Goal: Information Seeking & Learning: Learn about a topic

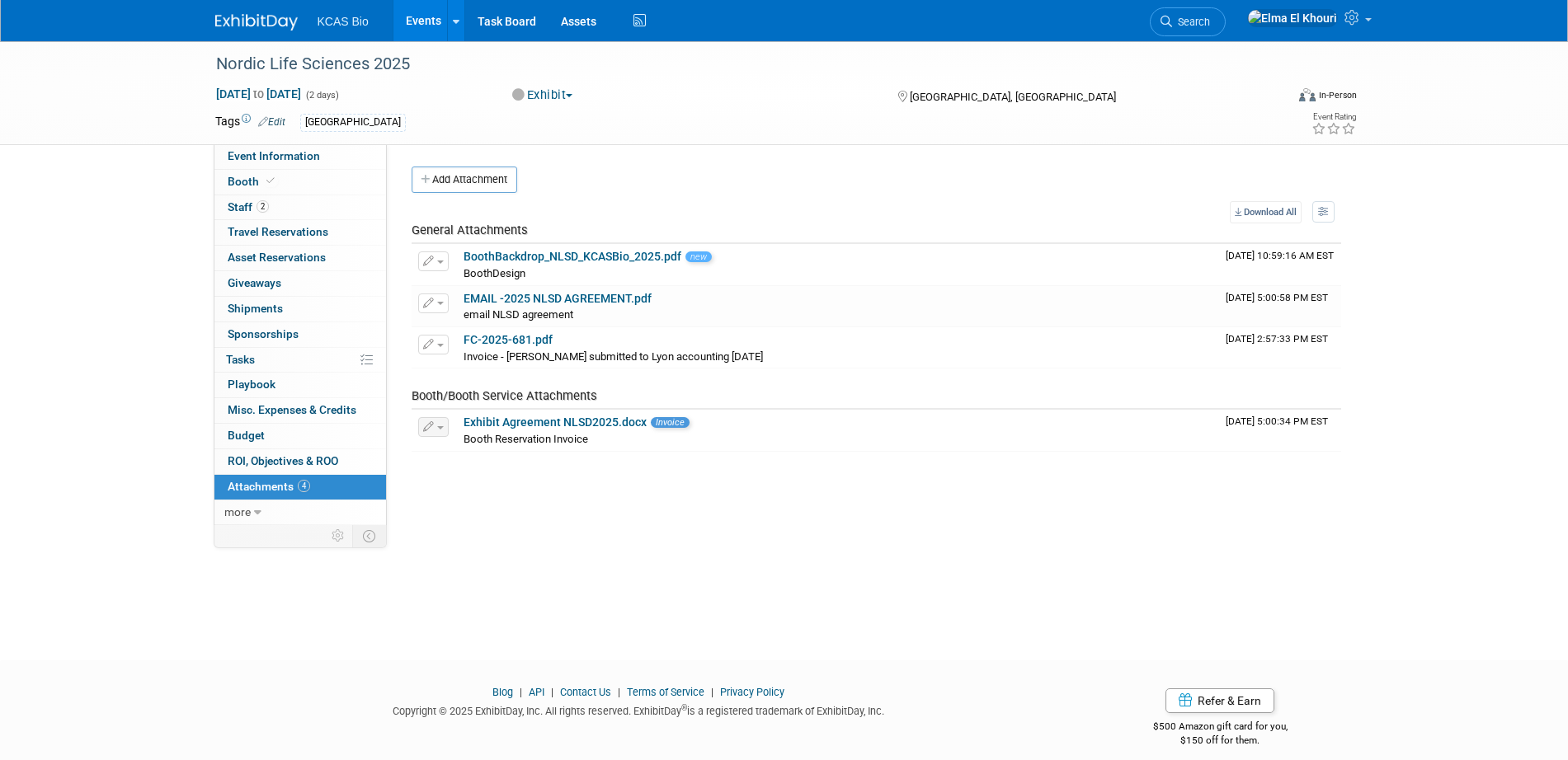
click at [280, 16] on img at bounding box center [256, 22] width 82 height 16
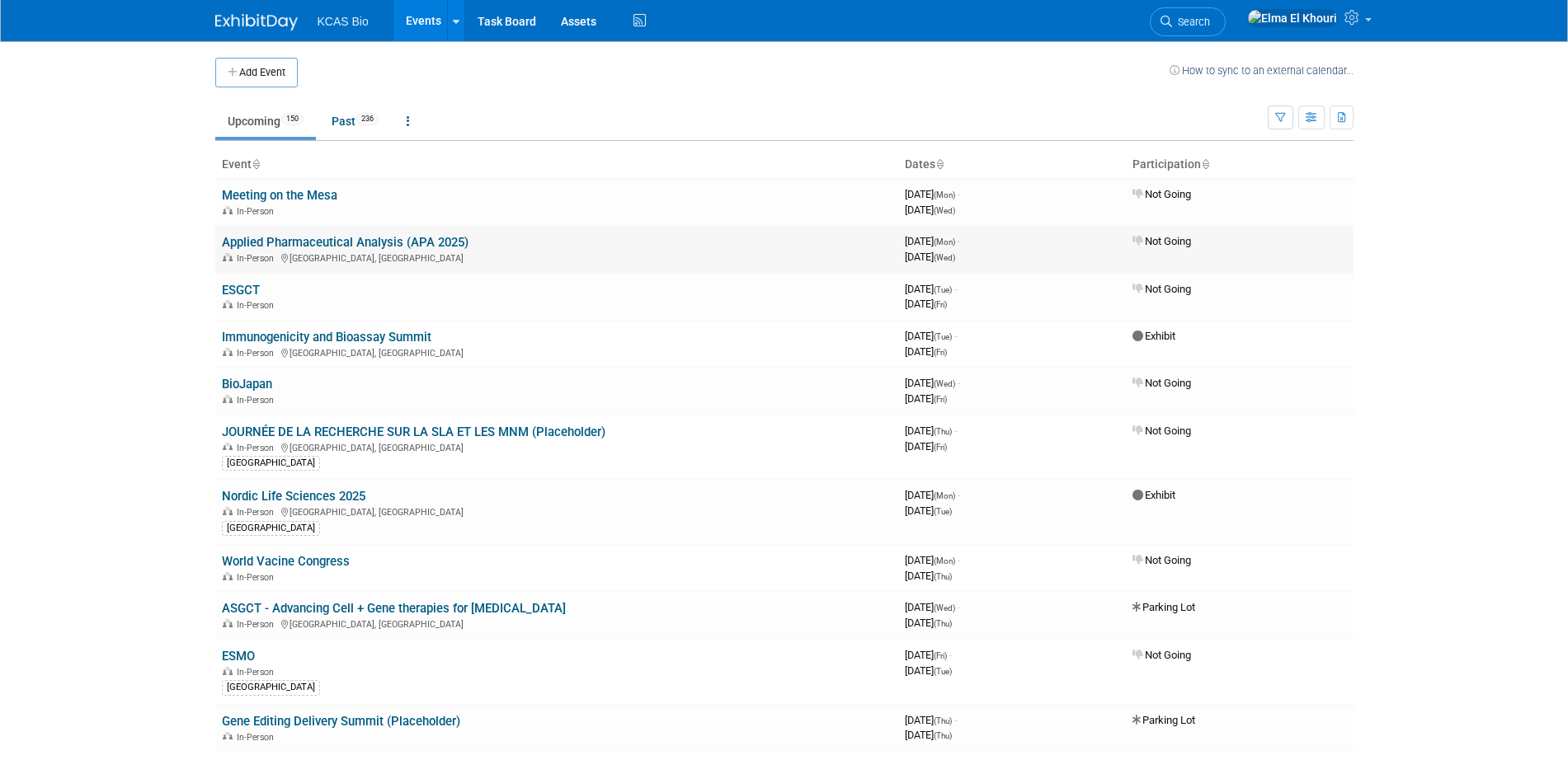
click at [384, 237] on link "Applied Pharmaceutical Analysis (APA 2025)" at bounding box center [344, 242] width 246 height 15
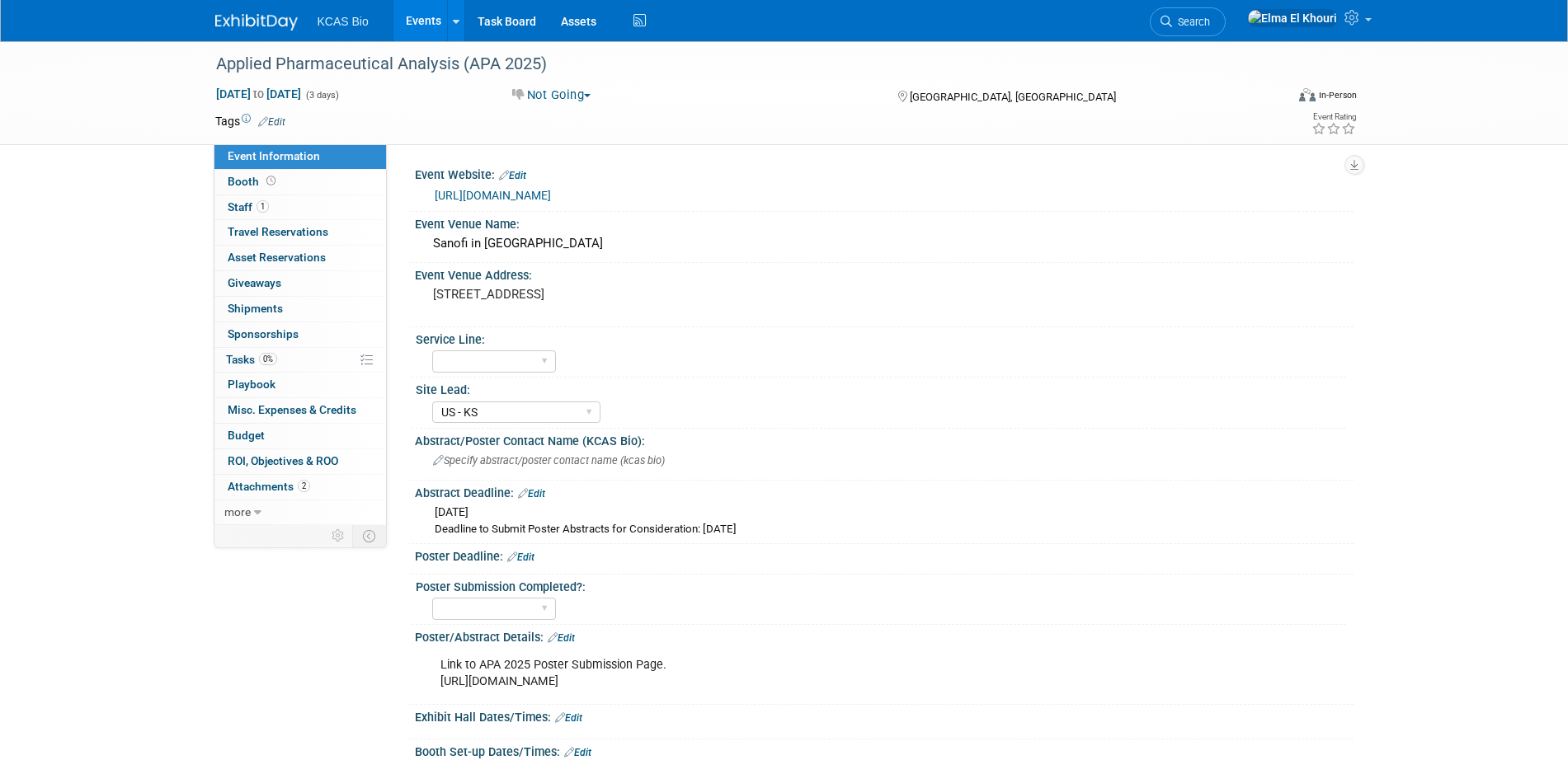
select select "US - KS"
click at [531, 193] on link "https://www.bostonsociety.org/APA/" at bounding box center [492, 195] width 116 height 13
click at [242, 23] on img at bounding box center [256, 22] width 82 height 16
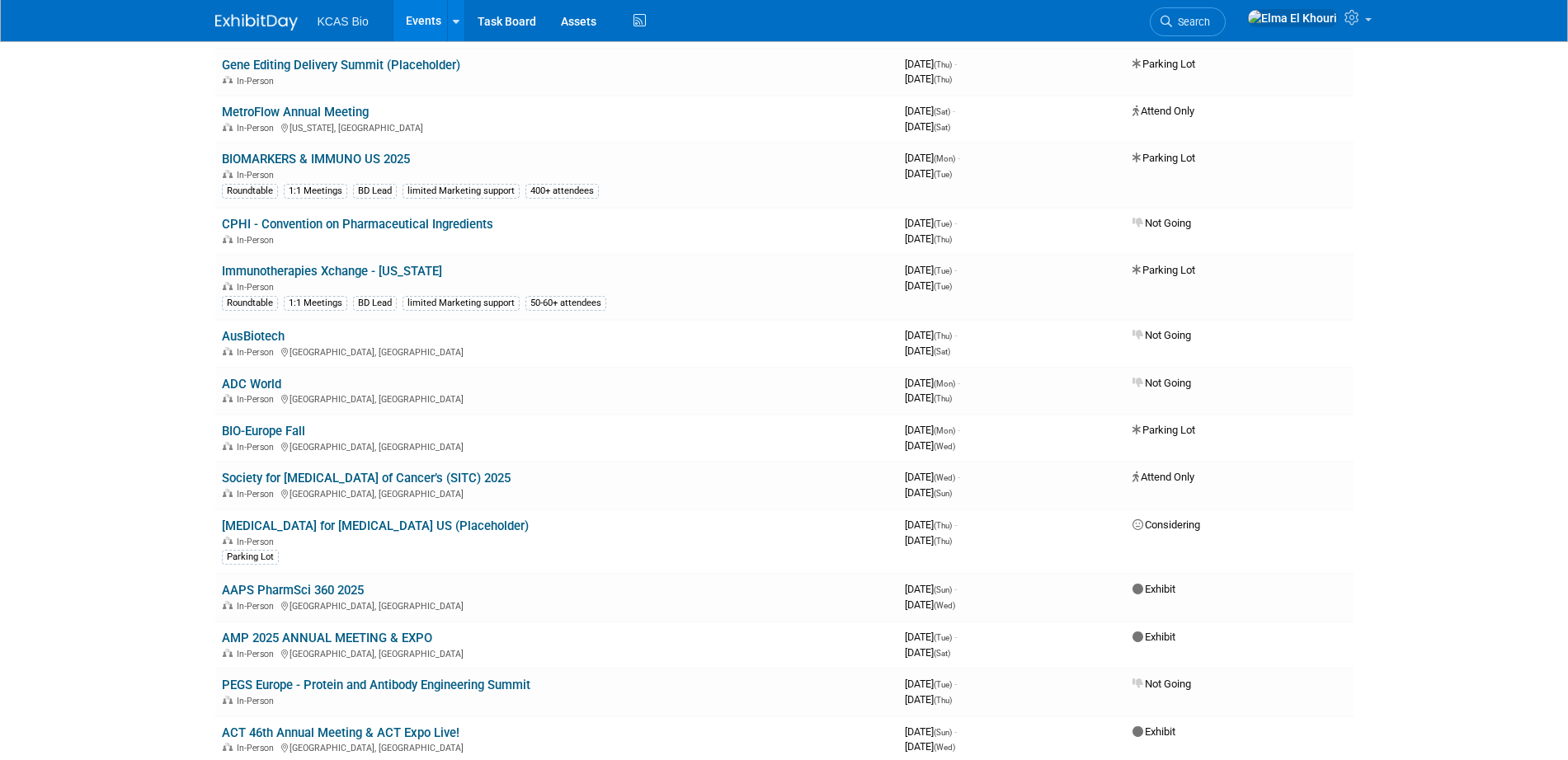
scroll to position [658, 0]
click at [296, 585] on link "AAPS PharmSci 360 2025" at bounding box center [292, 588] width 142 height 15
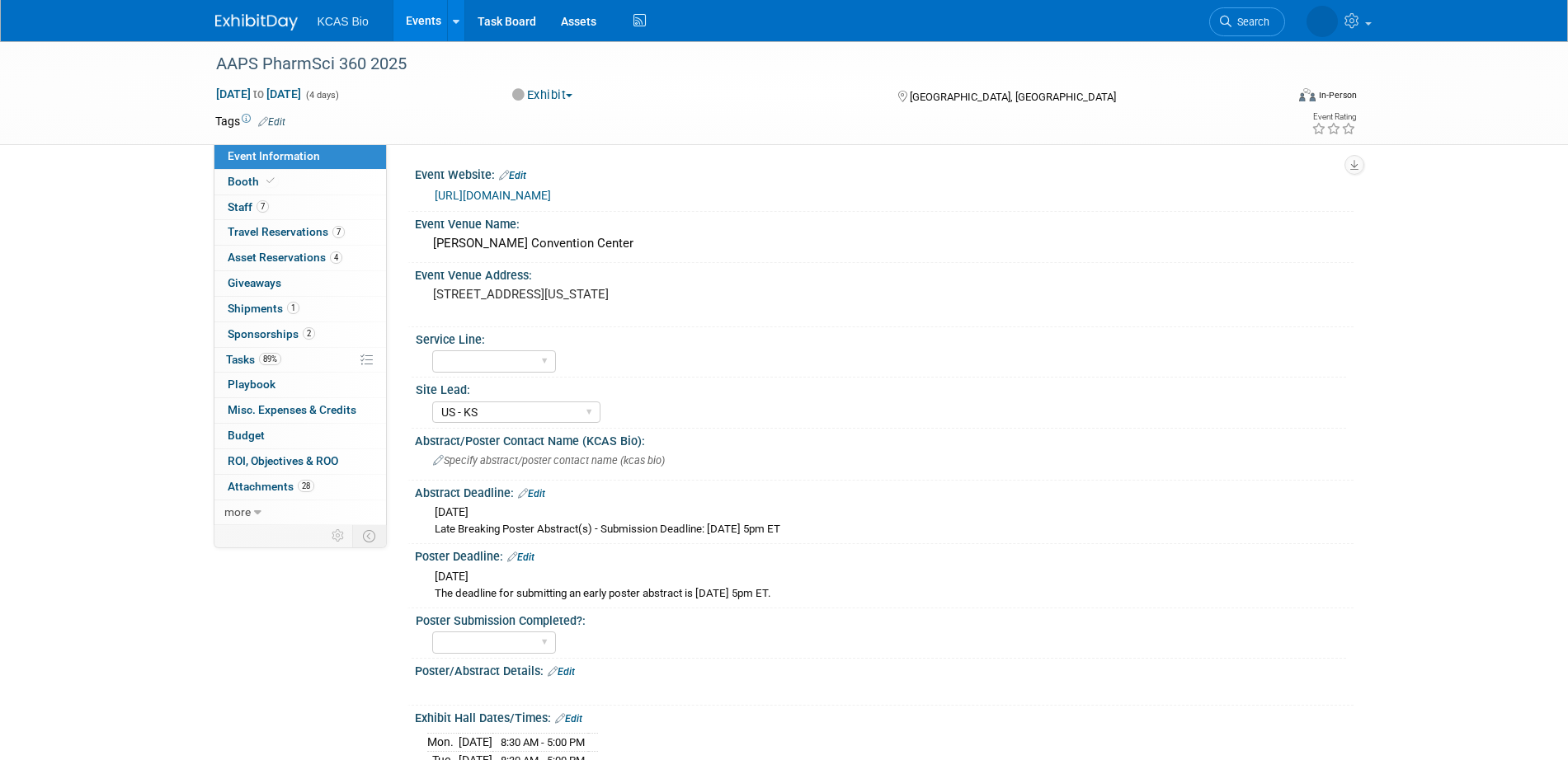
select select "US - KS"
click at [257, 482] on span "Attachments 28" at bounding box center [271, 487] width 87 height 13
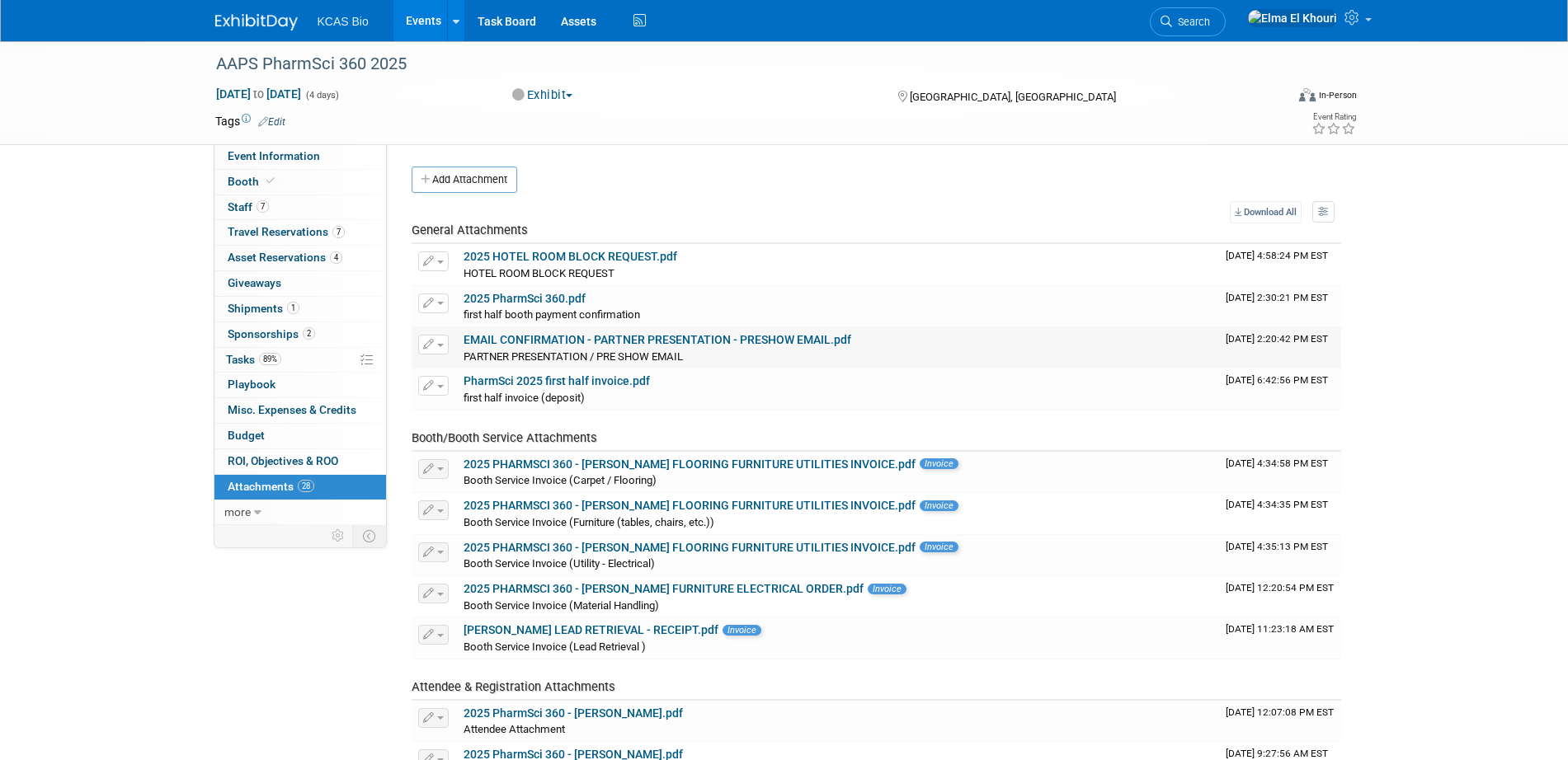
click at [778, 337] on link "EMAIL CONFIRMATION - PARTNER PRESENTATION - PRESHOW EMAIL.pdf" at bounding box center [657, 339] width 388 height 13
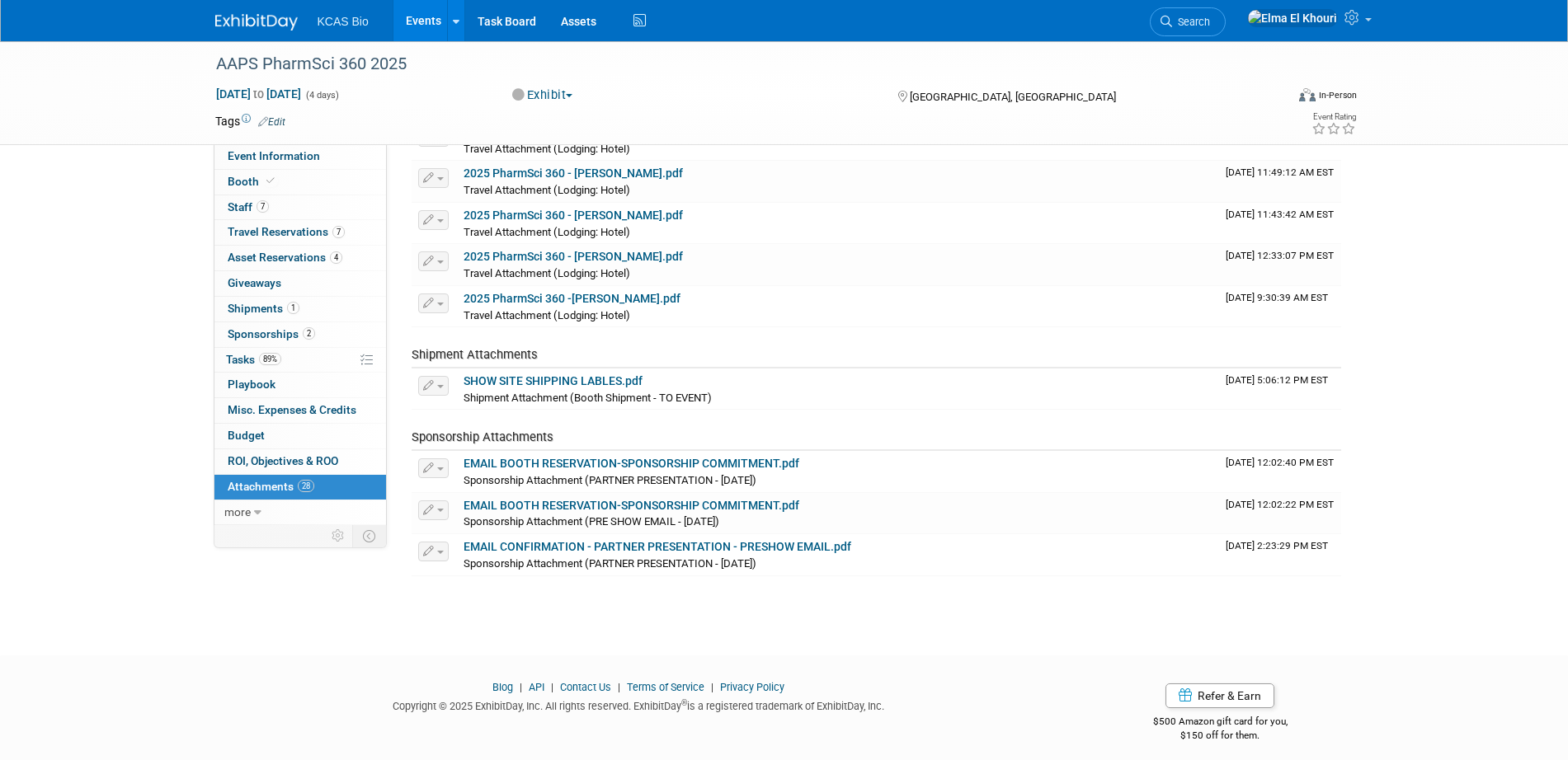
scroll to position [1049, 0]
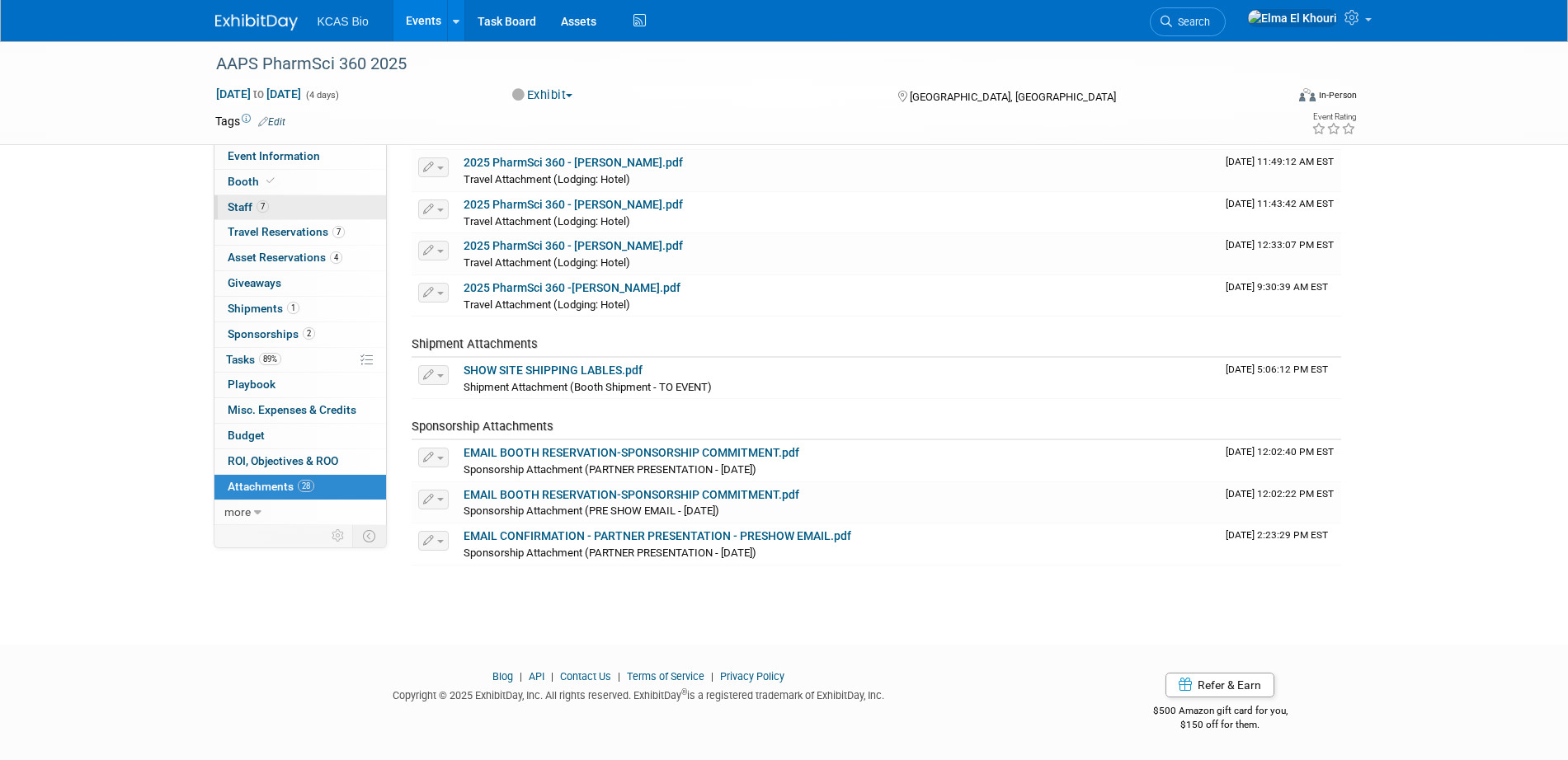
click at [253, 200] on span "Staff 7" at bounding box center [248, 207] width 42 height 13
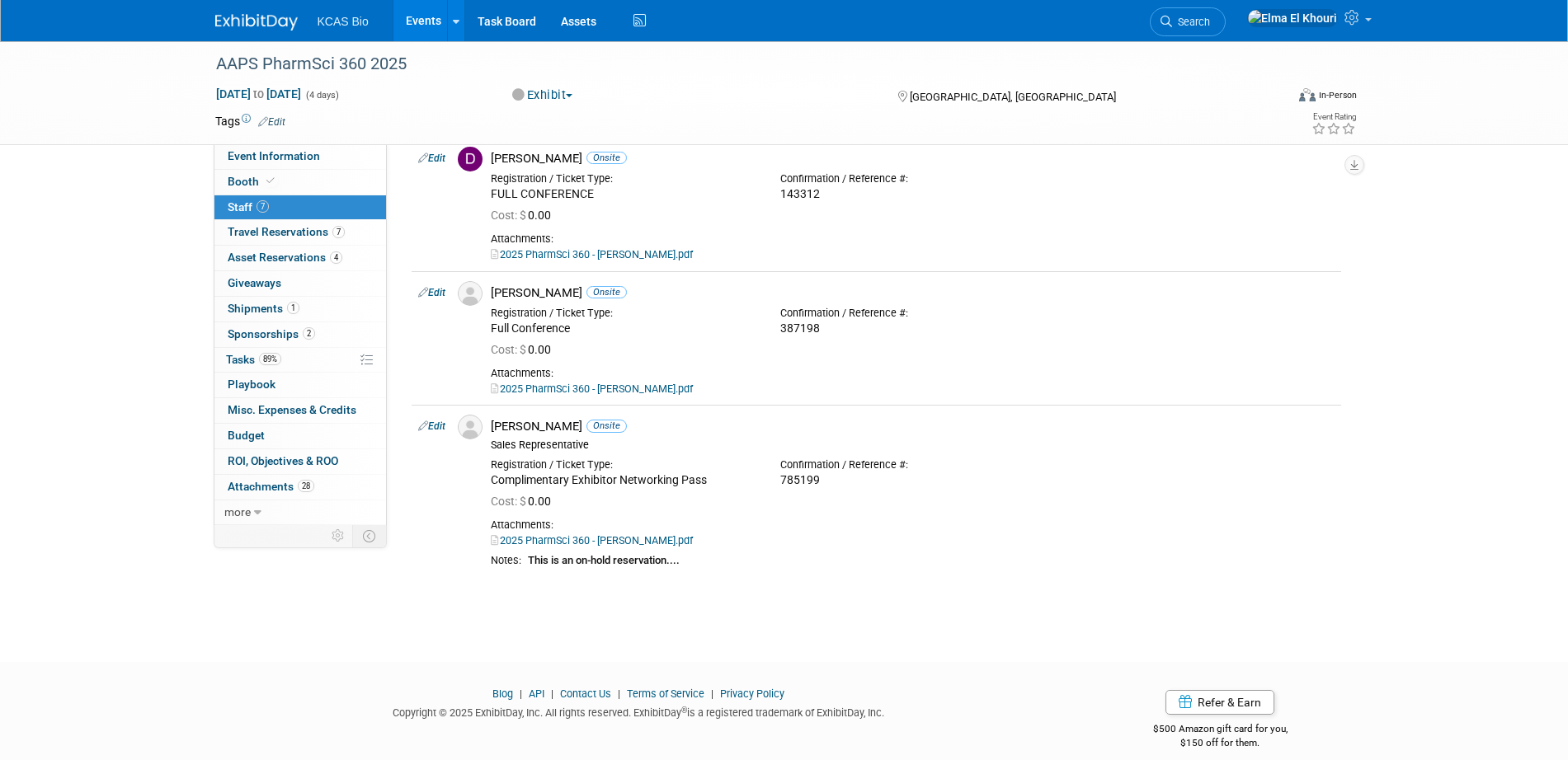
scroll to position [783, 0]
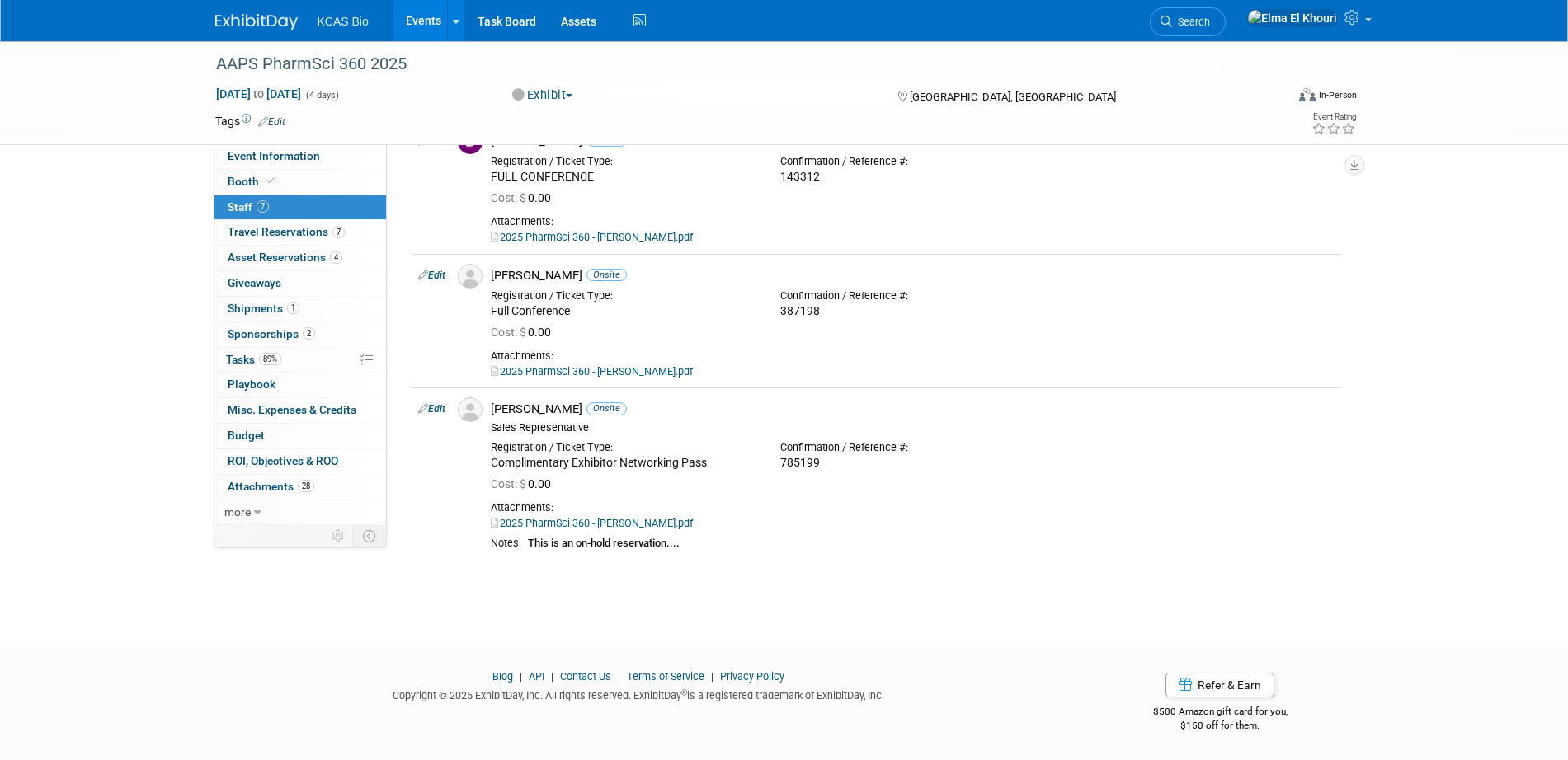
click at [424, 22] on link "Events" at bounding box center [424, 21] width 60 height 41
